Goal: Check status: Check status

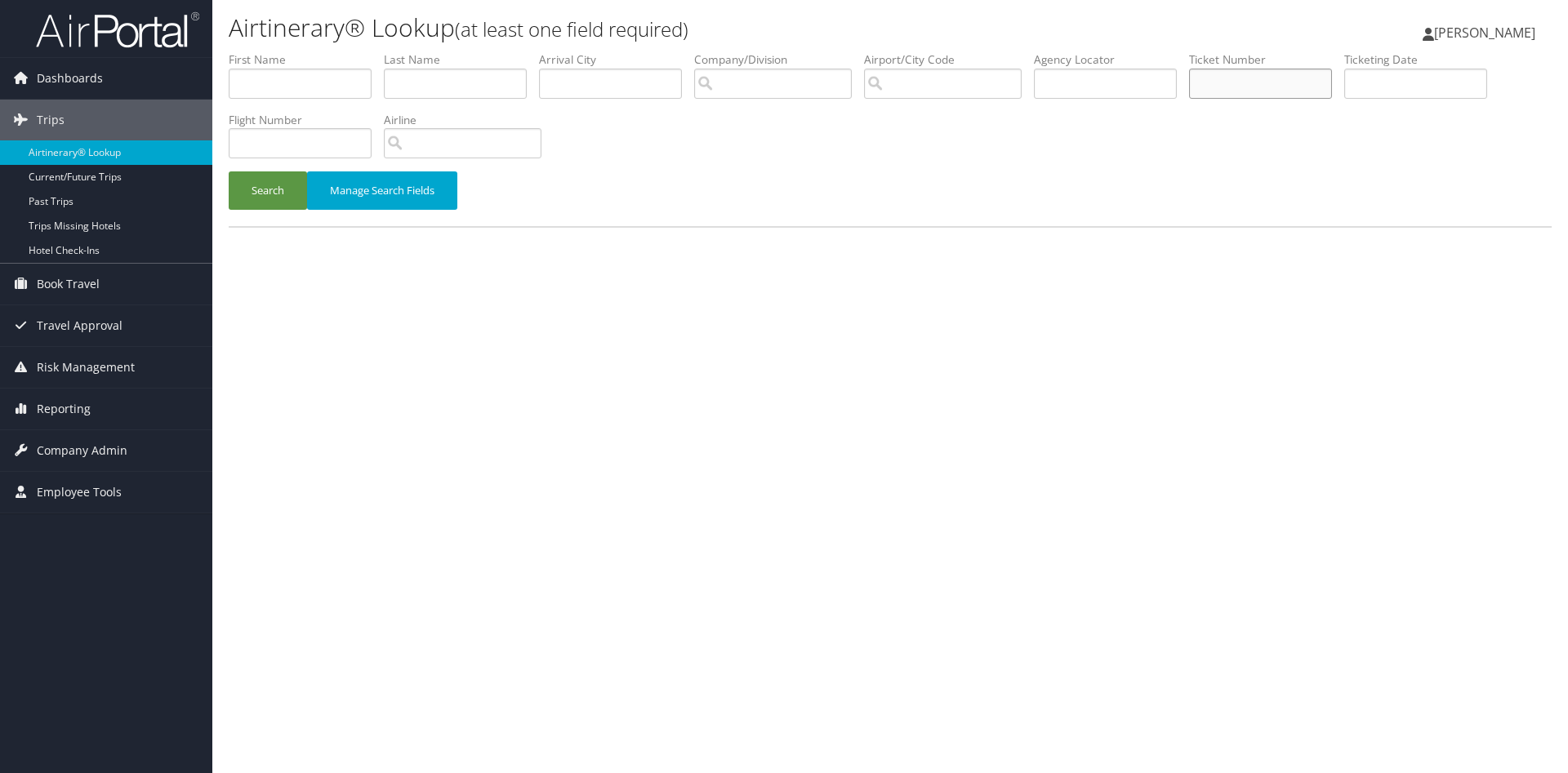
click at [1298, 82] on input "text" at bounding box center [1260, 84] width 143 height 30
paste input "5267309246985"
type input "5267309246985"
click at [228, 171] on button "Search" at bounding box center [268, 190] width 78 height 38
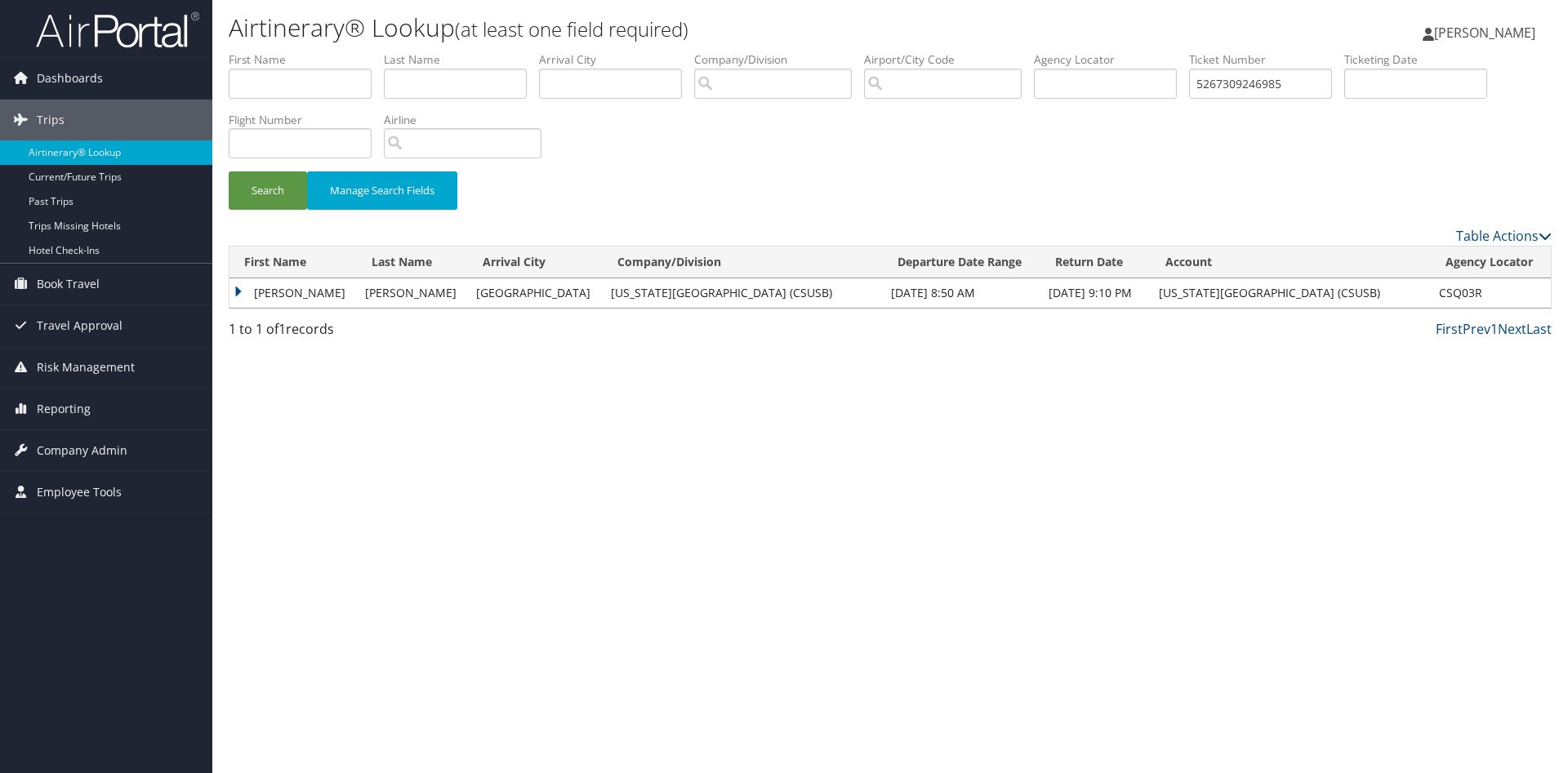
click at [346, 287] on td "[PERSON_NAME]" at bounding box center [292, 292] width 127 height 29
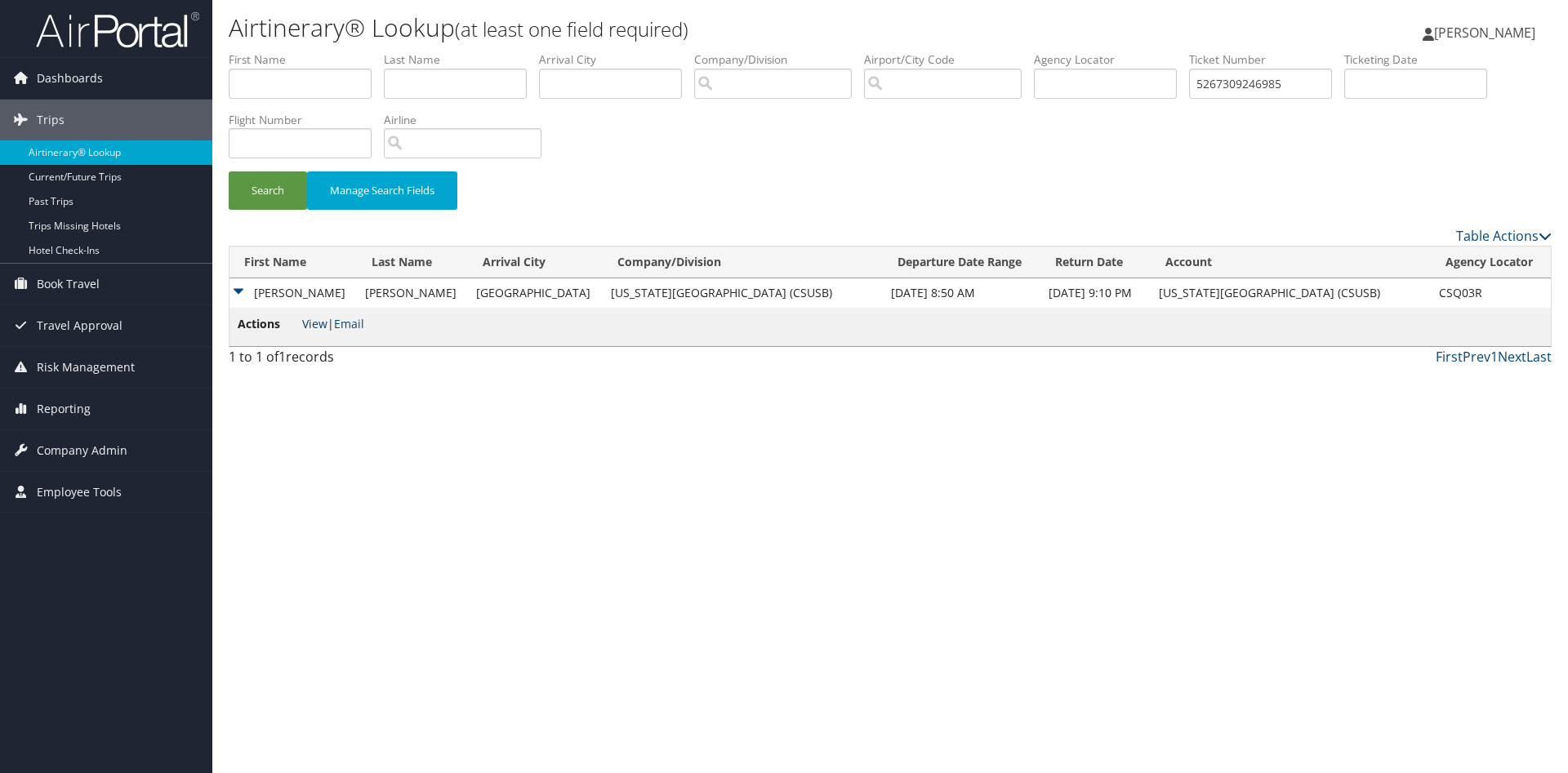
click at [321, 318] on link "View" at bounding box center [315, 323] width 25 height 15
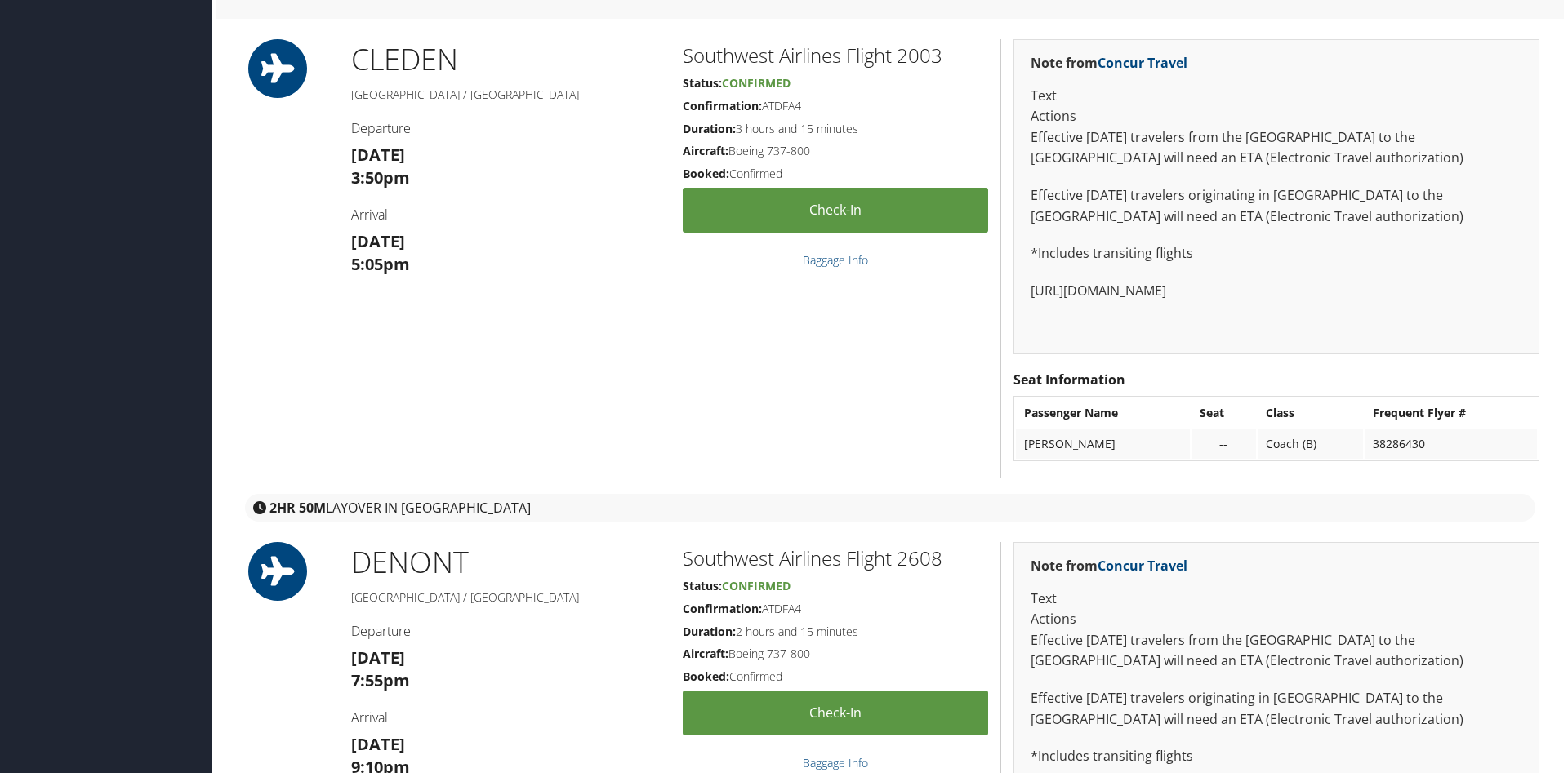
scroll to position [1748, 0]
